Goal: Complete application form

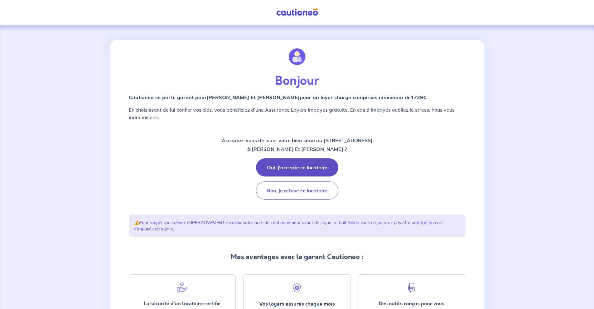
click at [327, 165] on button "Oui, j'accepte ce locataire" at bounding box center [297, 167] width 82 height 18
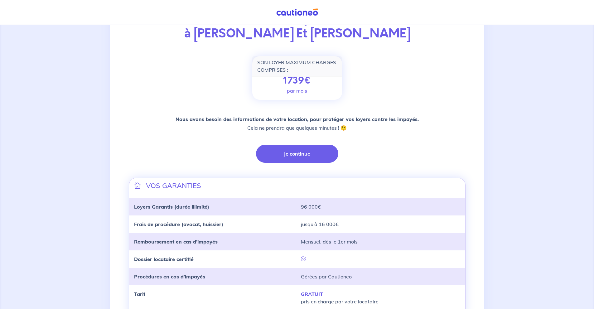
scroll to position [106, 0]
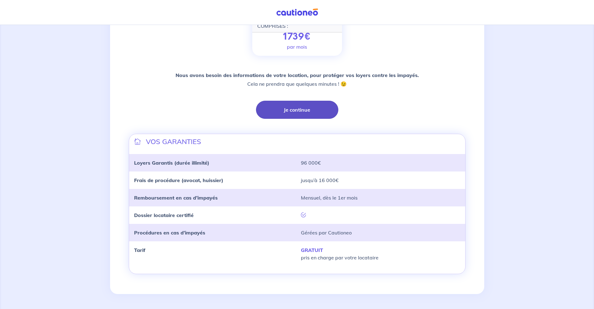
click at [293, 111] on button "Je continue" at bounding box center [297, 110] width 82 height 18
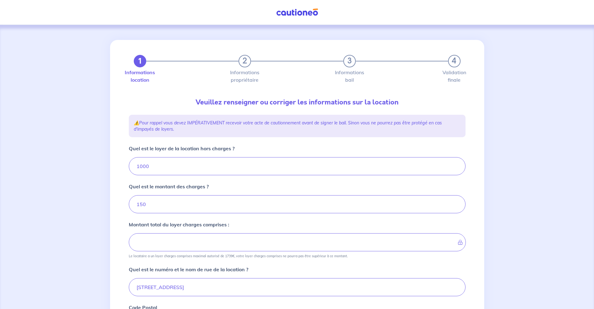
type input "1150"
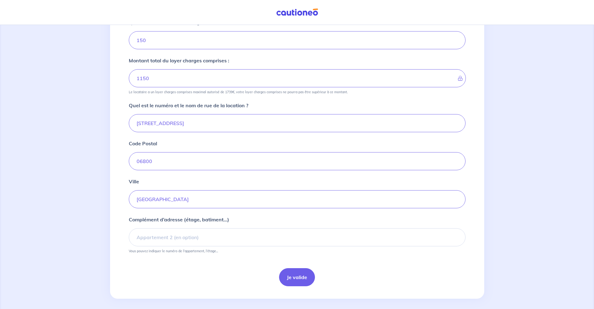
scroll to position [169, 0]
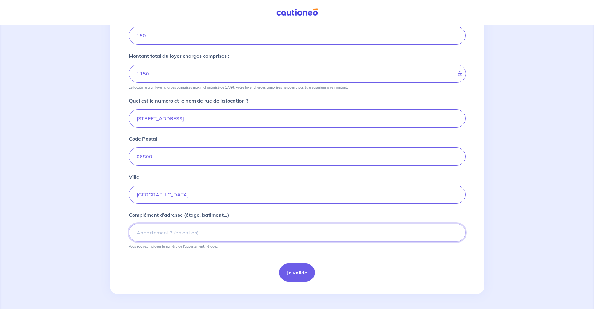
click at [300, 232] on input "Complément d’adresse (étage, batiment...)" at bounding box center [297, 233] width 337 height 18
type input "4 eme etage"
click at [296, 272] on button "Je valide" at bounding box center [297, 273] width 36 height 18
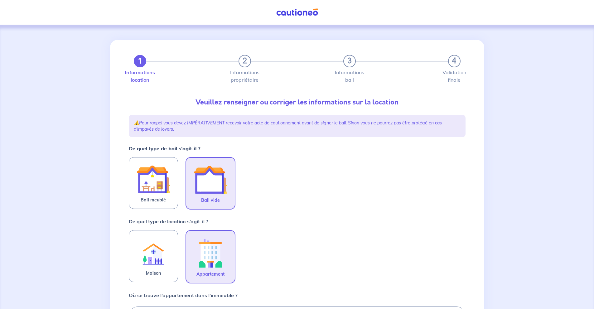
click at [215, 185] on img at bounding box center [211, 180] width 34 height 34
click at [0, 0] on input "Bail vide" at bounding box center [0, 0] width 0 height 0
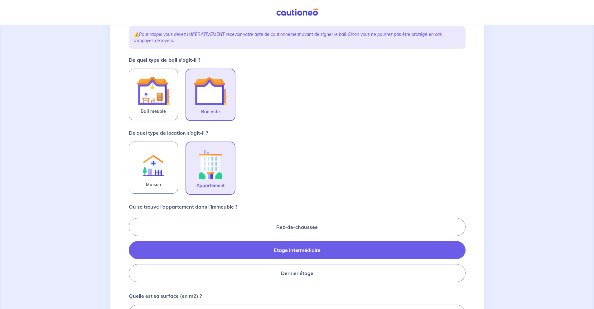
scroll to position [94, 0]
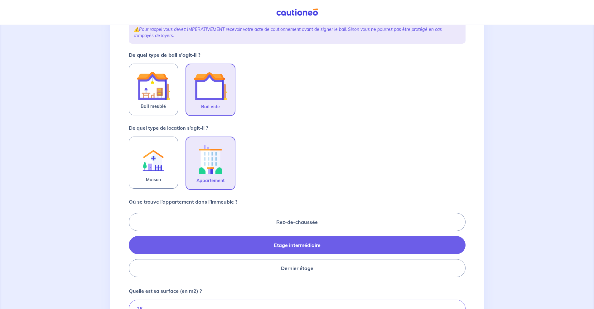
click at [225, 164] on img at bounding box center [211, 159] width 34 height 35
click at [0, 0] on input "Appartement" at bounding box center [0, 0] width 0 height 0
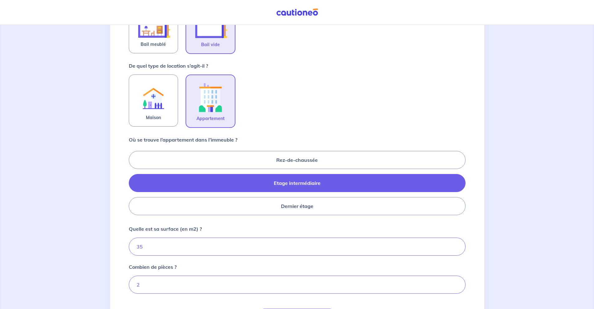
scroll to position [156, 0]
click at [291, 237] on input "35" at bounding box center [297, 246] width 337 height 18
type input "3"
type input "51"
type input "51.01"
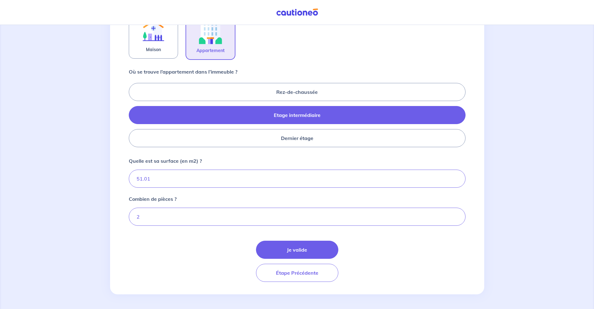
scroll to position [224, 0]
click at [305, 247] on button "Je valide" at bounding box center [297, 249] width 82 height 18
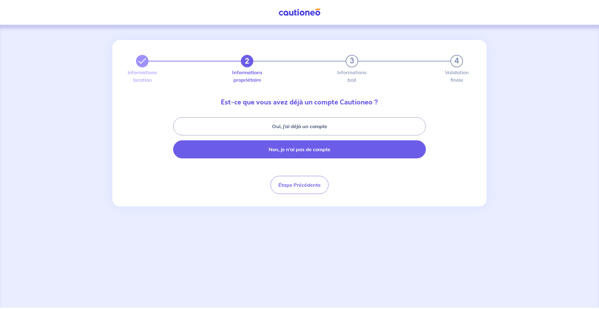
click at [348, 148] on button "Non, je n’ai pas de compte" at bounding box center [299, 149] width 253 height 18
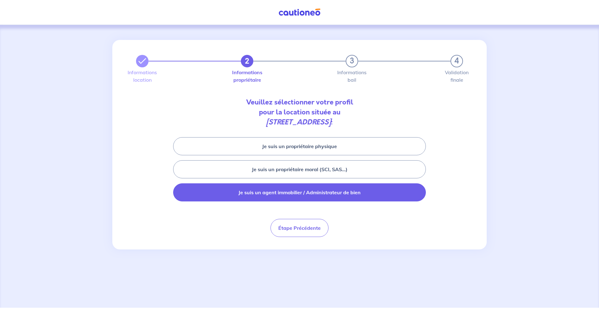
click at [349, 192] on button "Je suis un agent immobilier / Administrateur de bien" at bounding box center [299, 192] width 253 height 18
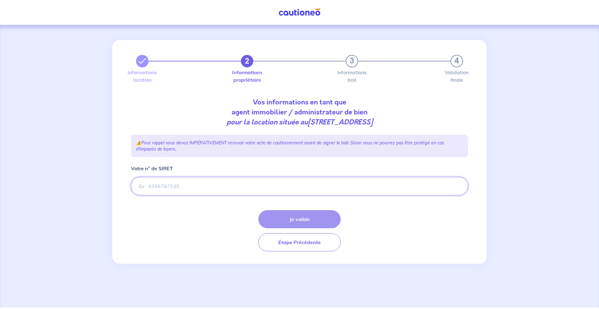
click at [282, 187] on input "Votre n° de SIRET" at bounding box center [299, 186] width 337 height 18
paste input "80481766600022"
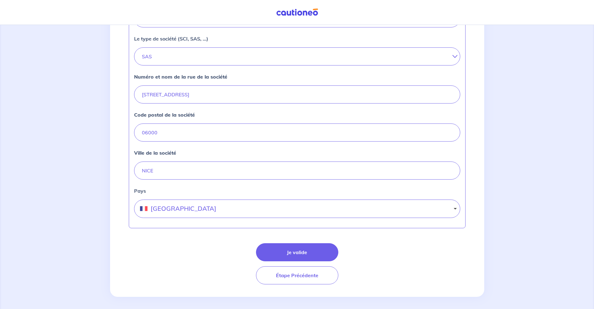
scroll to position [218, 0]
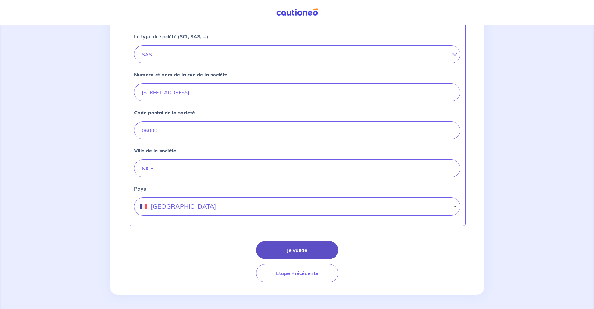
type input "80481766600022"
click at [294, 250] on button "Je valide" at bounding box center [297, 250] width 82 height 18
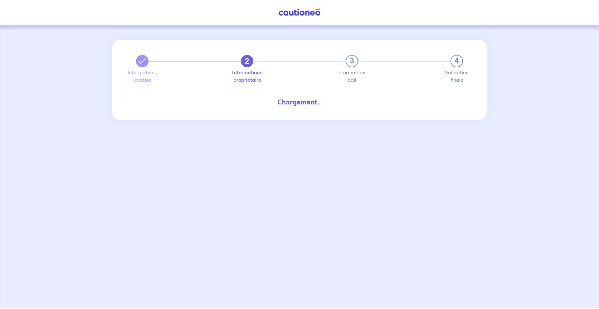
select select "FR"
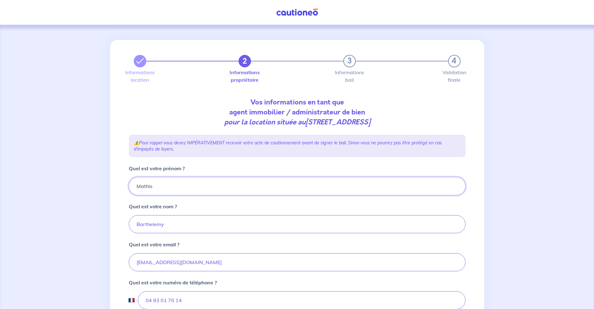
click at [276, 192] on input "Mathis" at bounding box center [297, 186] width 337 height 18
type input "M"
type input "a"
type input "Alexandre"
click at [177, 225] on input "Barthelemy" at bounding box center [297, 224] width 337 height 18
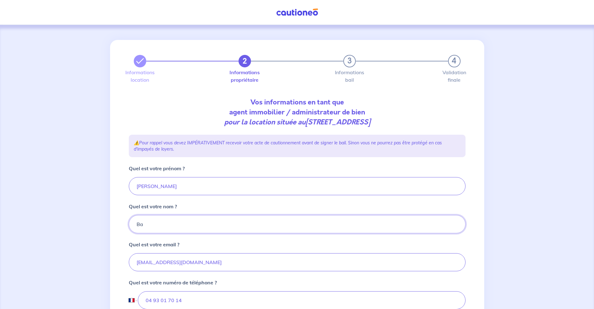
type input "B"
type input "MAMELLI"
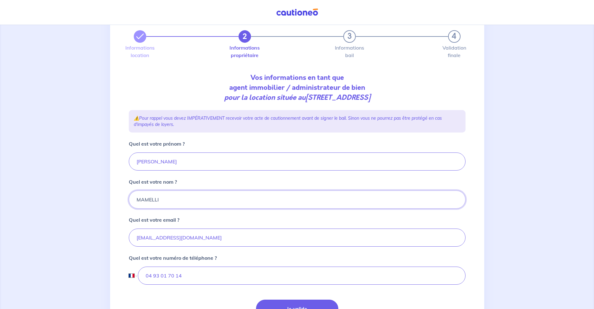
scroll to position [62, 0]
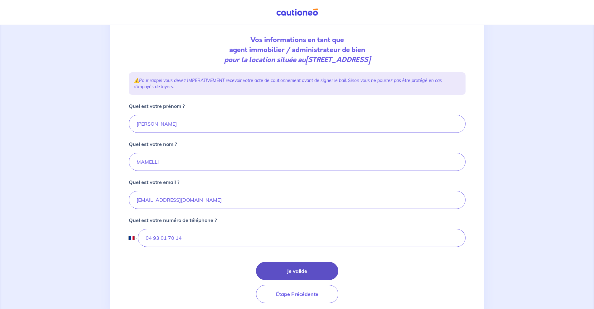
click at [298, 269] on button "Je valide" at bounding box center [297, 271] width 82 height 18
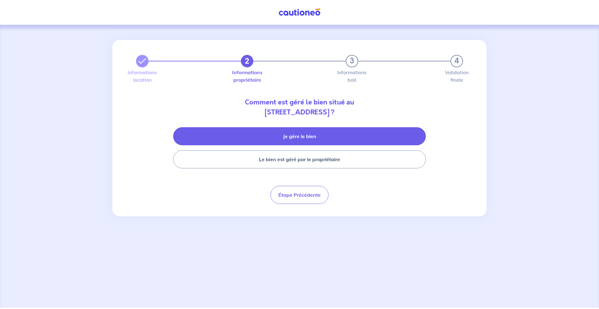
click at [383, 135] on button "Je gère le bien" at bounding box center [299, 136] width 253 height 18
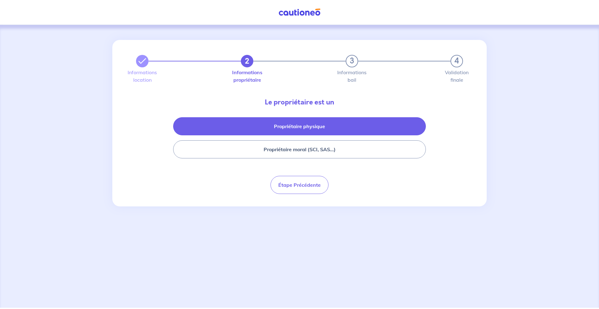
click at [373, 123] on button "Propriétaire physique" at bounding box center [299, 126] width 253 height 18
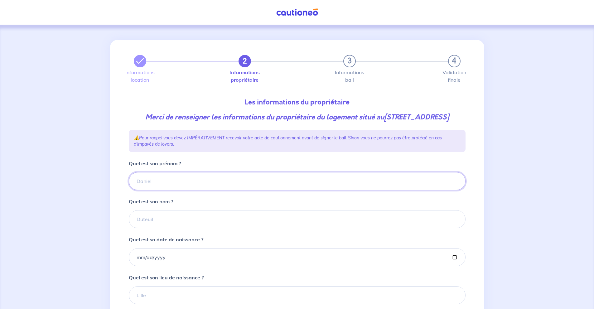
click at [240, 190] on input "Quel est son prénom ?" at bounding box center [297, 181] width 337 height 18
type input "f"
type input "François"
click at [153, 228] on input "Quel est son nom ?" at bounding box center [297, 219] width 337 height 18
type input "g"
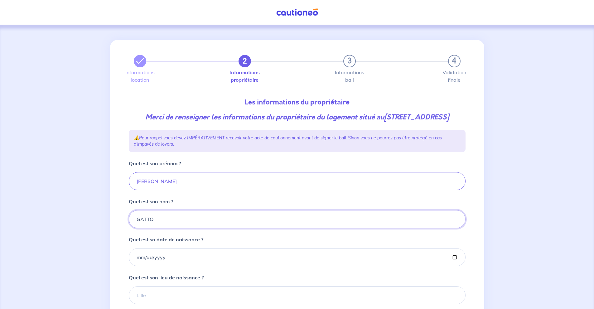
type input "GATTO"
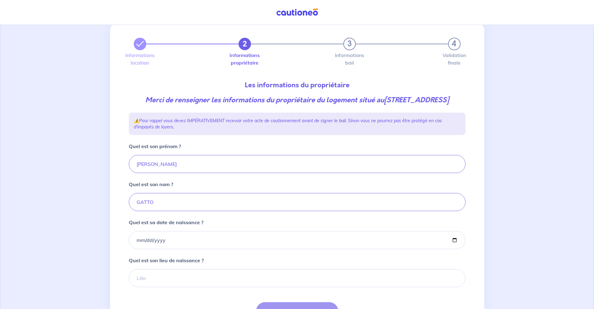
scroll to position [31, 0]
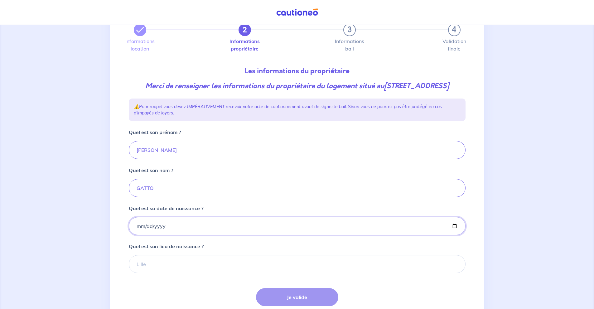
click at [179, 235] on input "Quel est sa date de naissance ?" at bounding box center [297, 226] width 337 height 18
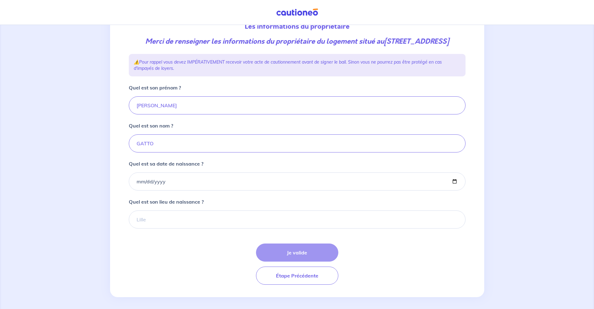
scroll to position [89, 0]
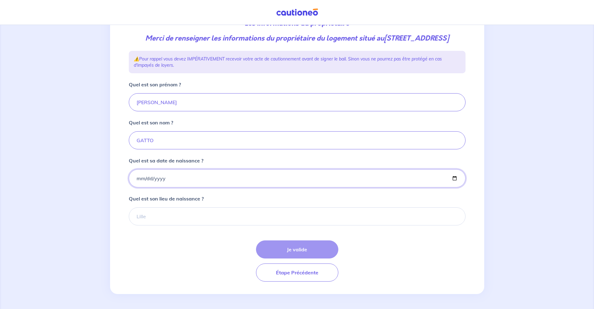
click at [165, 179] on input "Quel est sa date de naissance ?" at bounding box center [297, 178] width 337 height 18
type input "1957-06-20"
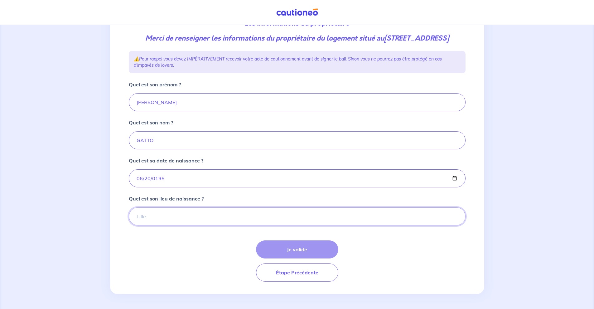
click at [176, 218] on input "Quel est son lieu de naissance ?" at bounding box center [297, 216] width 337 height 18
type input "AUBERVILLERS"
click at [327, 255] on button "Je valide" at bounding box center [297, 249] width 82 height 18
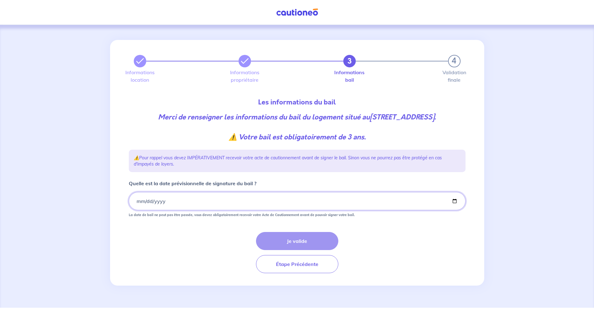
click at [141, 206] on input "Quelle est la date prévisionnelle de signature du bail ?" at bounding box center [297, 201] width 337 height 18
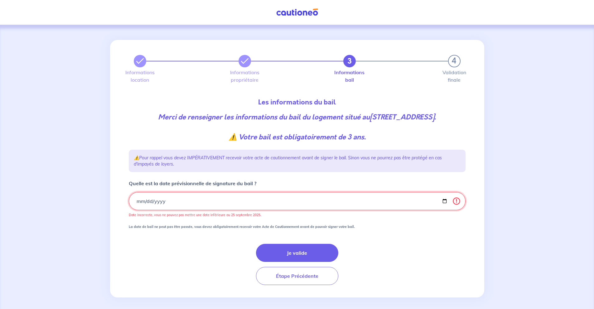
type input "0225-01-01"
type input "2025-01-01"
click at [139, 210] on input "2025-01-01" at bounding box center [297, 201] width 337 height 18
type input "2025-10-01"
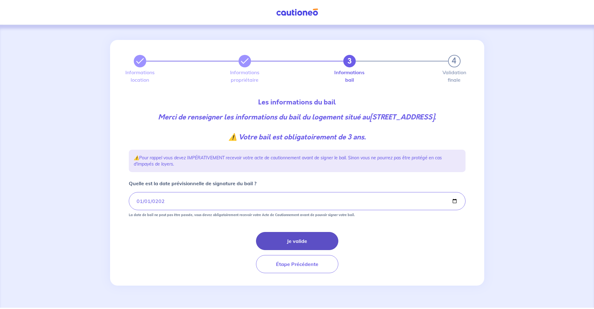
click at [293, 247] on button "Je valide" at bounding box center [297, 241] width 82 height 18
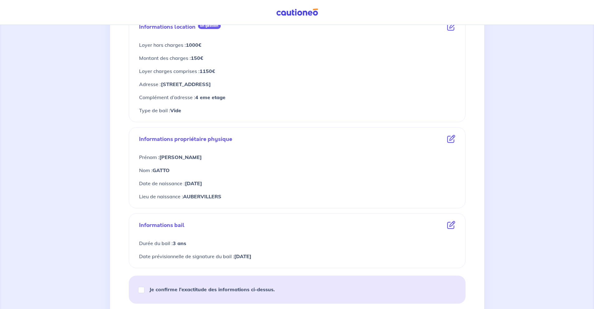
scroll to position [187, 0]
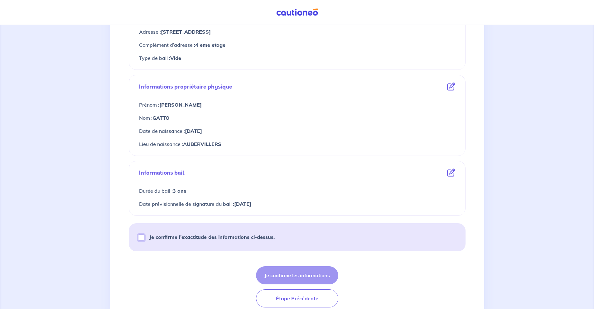
click at [140, 239] on input "Je confirme l’exactitude des informations ci-dessus." at bounding box center [141, 238] width 6 height 6
checkbox input "true"
click at [321, 279] on button "Je confirme les informations" at bounding box center [297, 275] width 82 height 18
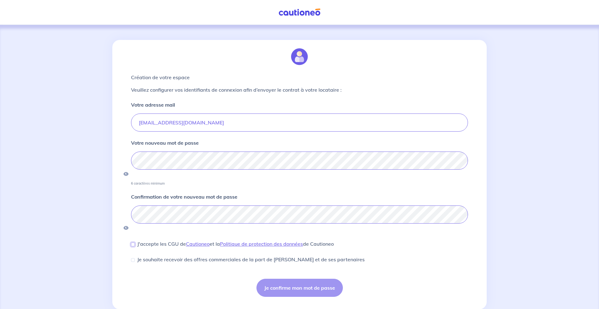
click at [133, 243] on input "J'accepte les CGU de Cautioneo et la Politique de protection des données de Cau…" at bounding box center [133, 245] width 4 height 4
checkbox input "true"
click at [133, 258] on input "Je souhaite recevoir des offres commerciales de la part de Cautioneo et de ses …" at bounding box center [133, 260] width 4 height 4
click at [134, 256] on div "Je souhaite recevoir des offres commerciales de la part de Cautioneo et de ses …" at bounding box center [299, 260] width 337 height 8
click at [133, 258] on input "Je souhaite recevoir des offres commerciales de la part de Cautioneo et de ses …" at bounding box center [133, 260] width 4 height 4
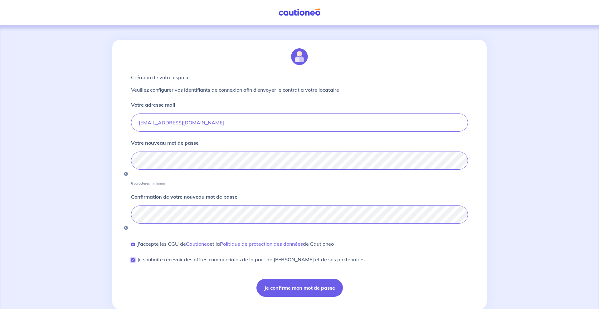
checkbox input "false"
click at [289, 279] on button "Je confirme mon mot de passe" at bounding box center [299, 288] width 86 height 18
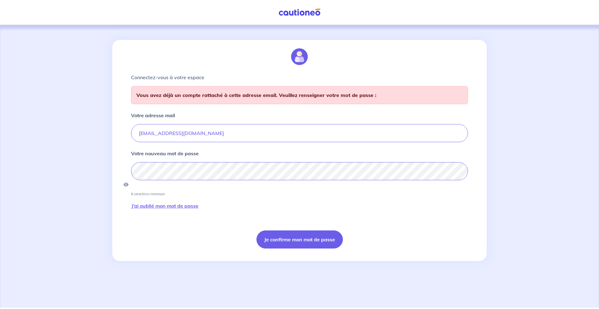
click at [167, 196] on link "J’ai oublié mon mot de passe" at bounding box center [165, 205] width 68 height 19
click at [172, 198] on link "J’ai oublié mon mot de passe" at bounding box center [165, 205] width 68 height 19
click at [304, 230] on button "Je confirme mon mot de passe" at bounding box center [299, 239] width 86 height 18
click at [154, 198] on link "J’ai oublié mon mot de passe" at bounding box center [165, 205] width 68 height 19
click at [222, 136] on input "belgraviagestion@gmail.com" at bounding box center [299, 134] width 337 height 18
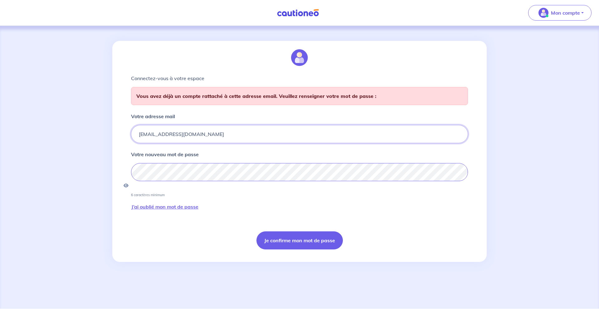
drag, startPoint x: 221, startPoint y: 136, endPoint x: 123, endPoint y: 132, distance: 98.0
click at [123, 132] on div "Connectez-vous à votre espace Vous avez déjà un compte rattaché à cette adresse…" at bounding box center [299, 151] width 374 height 221
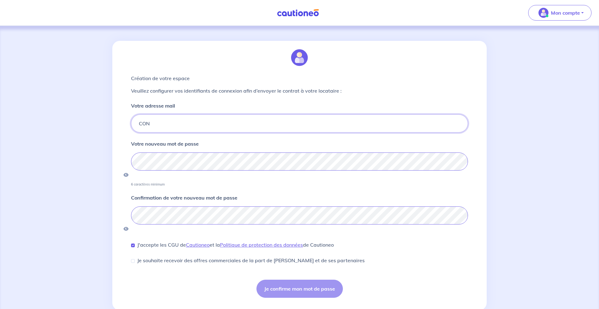
type input "CON"
drag, startPoint x: 165, startPoint y: 122, endPoint x: 139, endPoint y: 124, distance: 26.3
click at [139, 124] on input "CON" at bounding box center [299, 123] width 337 height 18
type input "C"
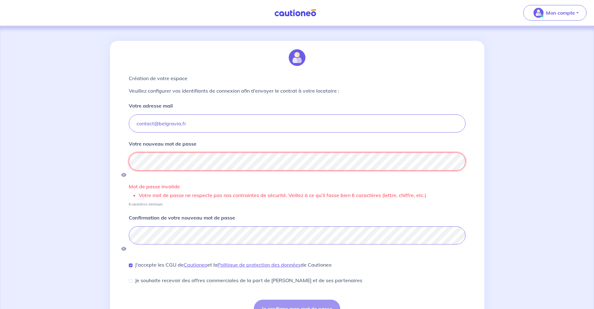
click at [119, 158] on div "Création de votre espace Veuillez configurer vos identifiants de connexion afin…" at bounding box center [297, 185] width 374 height 289
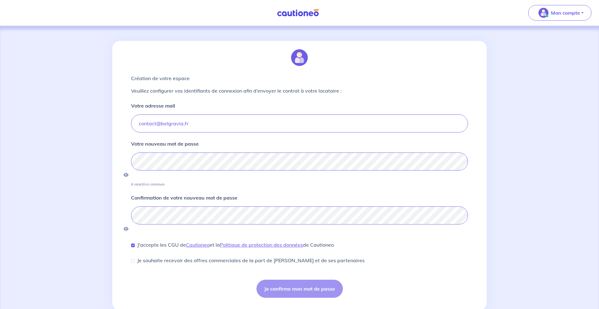
click at [296, 280] on div "Je confirme mon mot de passe" at bounding box center [299, 289] width 337 height 18
click at [200, 121] on input "contact@belgravia,fr" at bounding box center [299, 123] width 337 height 18
click at [183, 124] on input "contact@belgravia,fr" at bounding box center [299, 123] width 337 height 18
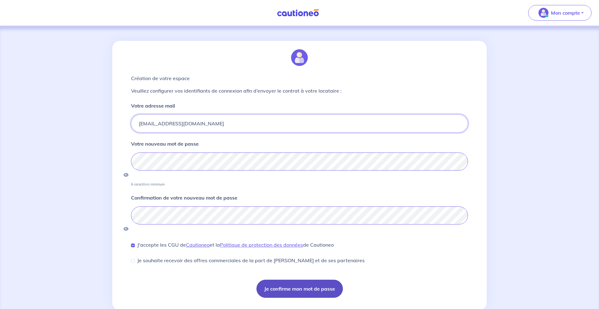
type input "contact@belgravia.fr"
click at [281, 280] on button "Je confirme mon mot de passe" at bounding box center [299, 289] width 86 height 18
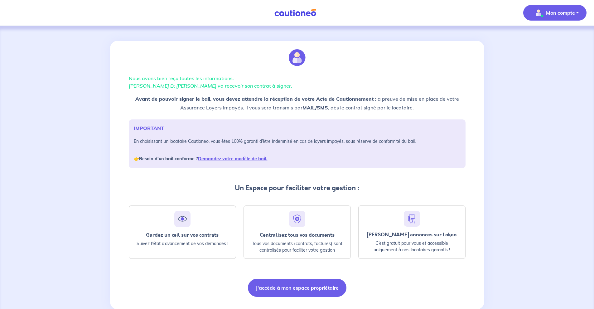
click at [575, 12] on p "Mon compte" at bounding box center [560, 12] width 29 height 7
click at [546, 54] on link "Me déconnecter" at bounding box center [549, 54] width 50 height 10
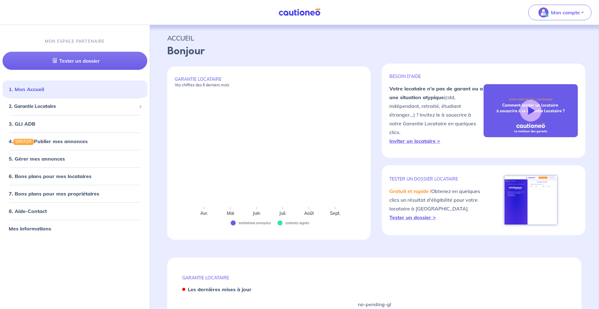
select select "FR"
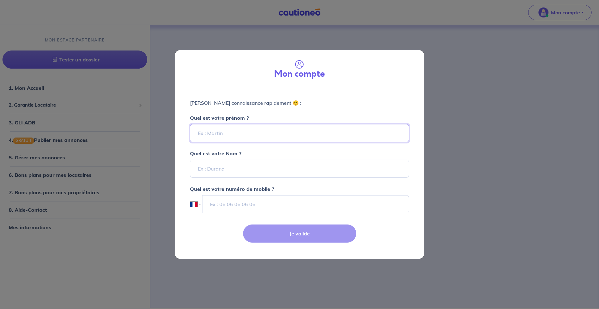
click at [293, 129] on input "Quel est votre prénom ?" at bounding box center [299, 133] width 219 height 18
type input "GESTION"
click at [235, 166] on input "Quel est votre Nom ?" at bounding box center [299, 169] width 219 height 18
type input "b"
type input "BELGRAVIA"
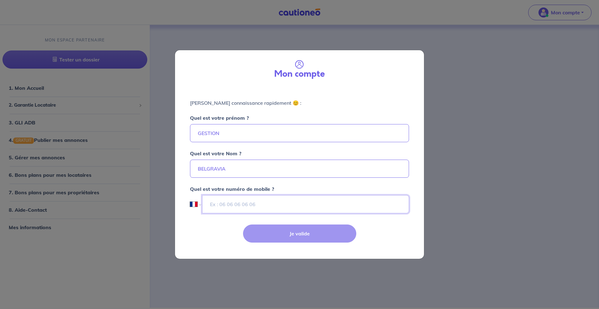
click at [235, 201] on input "tel" at bounding box center [305, 204] width 207 height 18
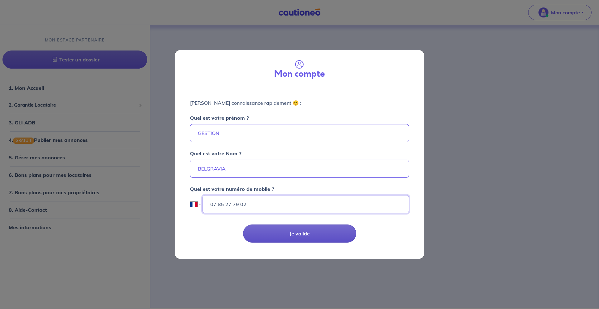
type input "07 85 27 79 02"
click at [277, 231] on button "Je valide" at bounding box center [299, 234] width 113 height 18
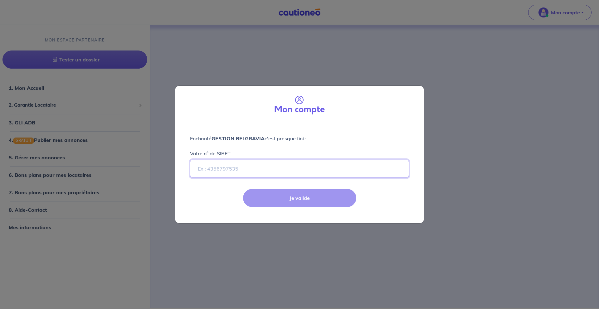
paste input "80481766600022"
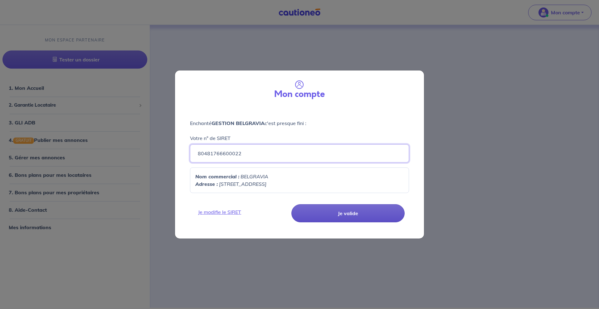
type input "80481766600022"
click at [321, 212] on button "Je valide" at bounding box center [347, 213] width 113 height 18
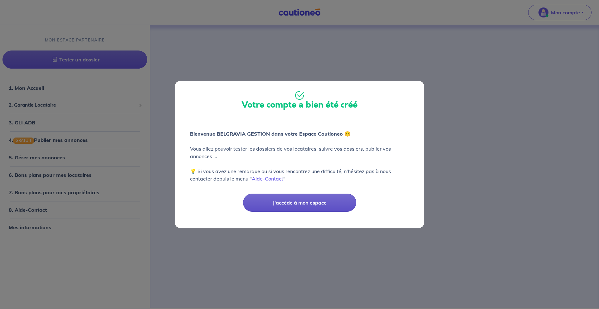
click at [320, 205] on button "J'accède à mon espace" at bounding box center [299, 203] width 113 height 18
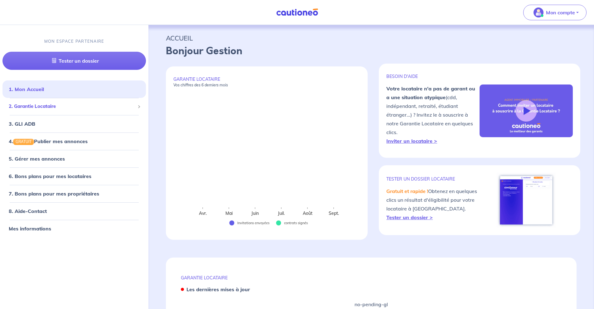
click at [45, 105] on span "2. Garantie Locataire" at bounding box center [72, 106] width 126 height 7
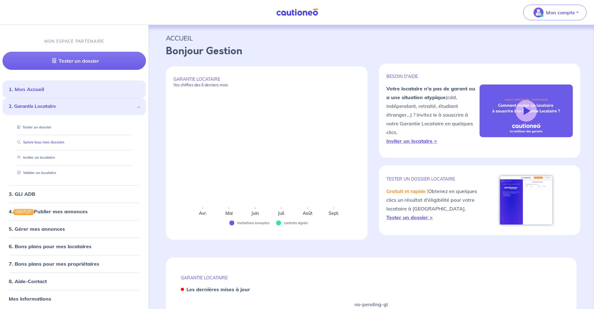
click at [44, 141] on link "Suivre tous mes dossiers" at bounding box center [40, 142] width 50 height 4
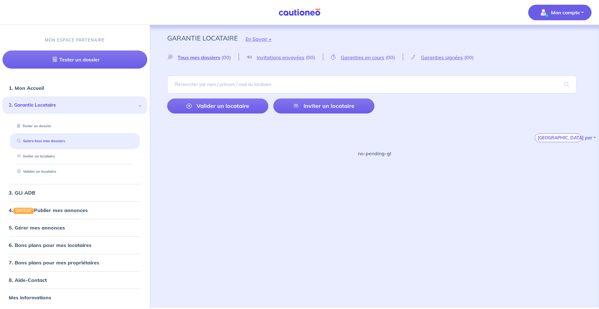
click at [583, 11] on button "Mon compte" at bounding box center [559, 13] width 63 height 16
click at [549, 55] on link "Me déconnecter" at bounding box center [553, 54] width 50 height 10
